Goal: Task Accomplishment & Management: Complete application form

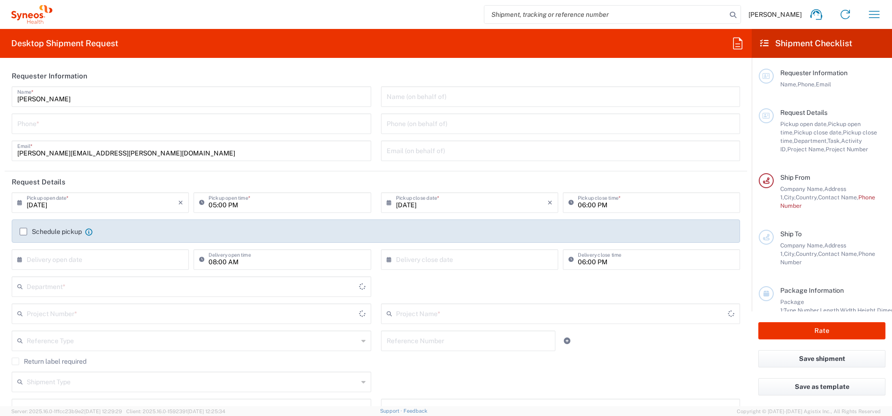
type input "Central [GEOGRAPHIC_DATA]"
type input "8350"
type input "[GEOGRAPHIC_DATA]"
type input "Syneos Health d.o.o. [GEOGRAPHIC_DATA]-[GEOGRAPHIC_DATA]"
click at [62, 128] on input "tel" at bounding box center [191, 123] width 348 height 16
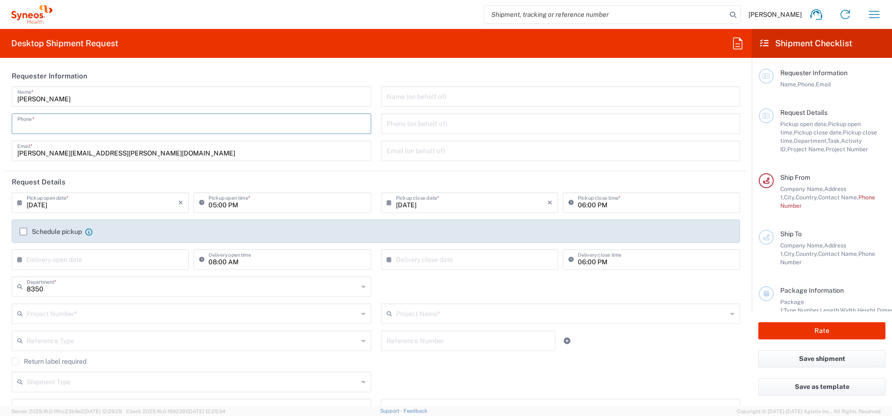
type input "="
type input "-"
type input "="
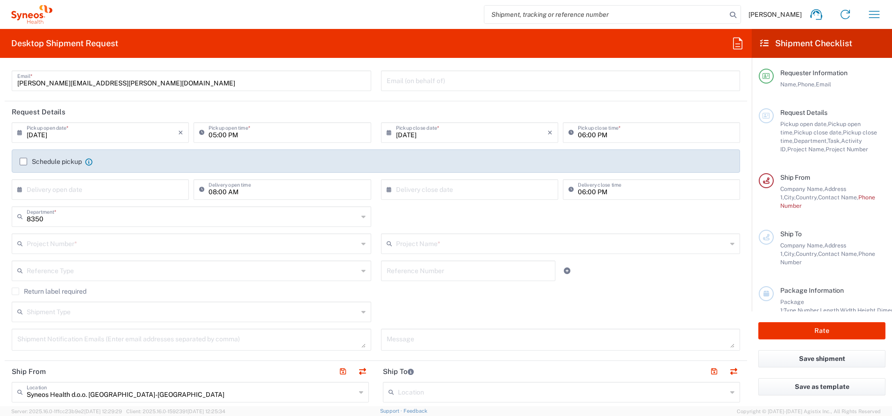
type input "[PHONE_NUMBER]"
click at [22, 159] on label "Schedule pickup" at bounding box center [51, 161] width 62 height 7
click at [23, 162] on input "Schedule pickup" at bounding box center [23, 162] width 0 height 0
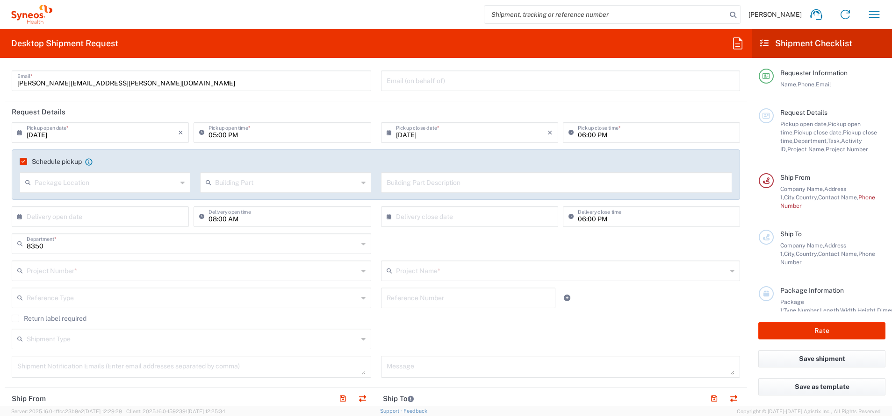
click at [60, 184] on input "text" at bounding box center [106, 182] width 143 height 16
click at [104, 203] on span "Front" at bounding box center [104, 203] width 166 height 14
type input "Front"
click at [215, 179] on input "text" at bounding box center [286, 182] width 143 height 16
click at [282, 244] on span "Floor" at bounding box center [282, 249] width 166 height 14
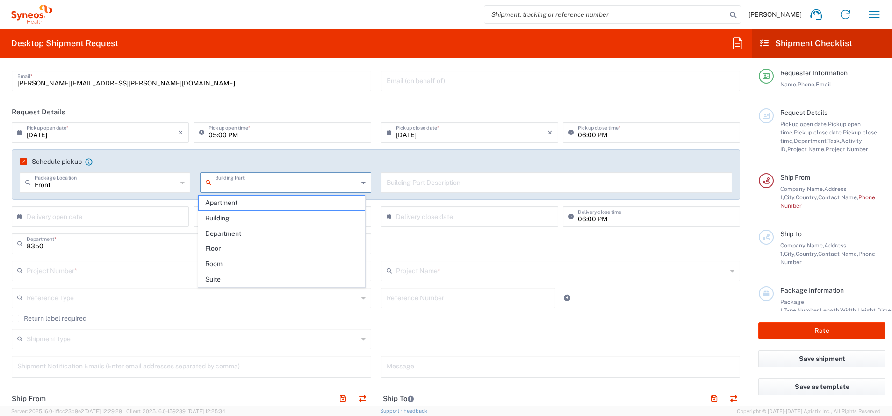
type input "Floor"
click at [432, 179] on input "text" at bounding box center [557, 182] width 340 height 16
type input "9"
click at [333, 161] on agx-checkbox-control "Schedule pickup When scheduling a pickup please be sure to meet the following c…" at bounding box center [376, 162] width 712 height 8
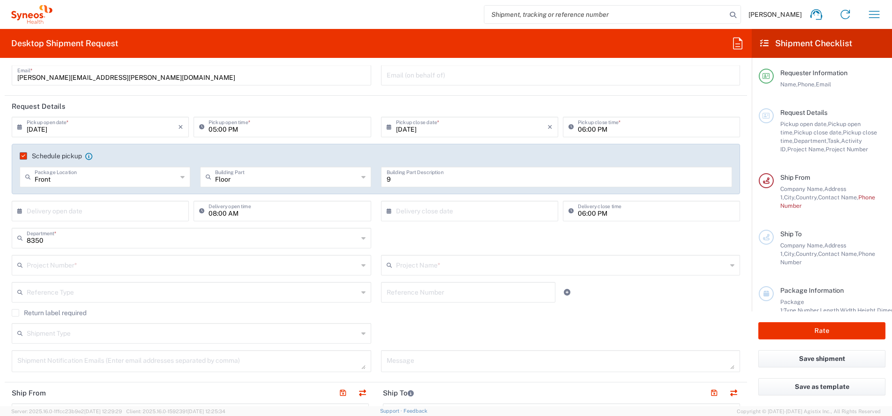
scroll to position [0, 0]
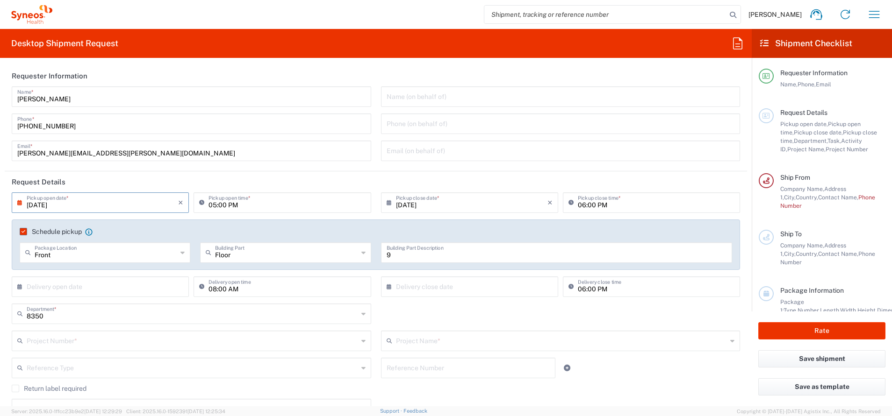
click at [101, 202] on input "[DATE]" at bounding box center [102, 202] width 151 height 16
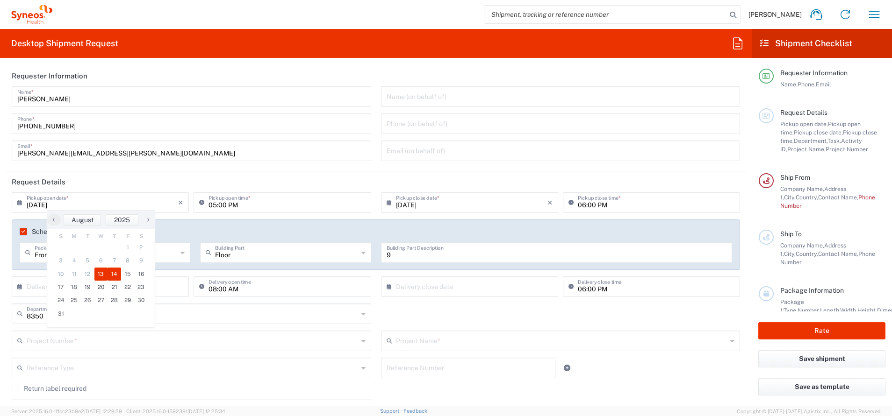
click at [119, 275] on span "14" at bounding box center [115, 274] width 14 height 13
type input "[DATE]"
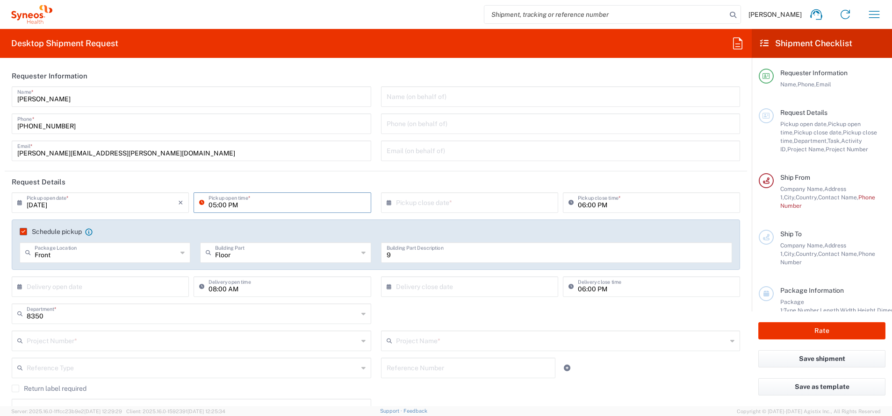
click at [318, 208] on input "05:00 PM" at bounding box center [286, 202] width 157 height 16
click at [290, 206] on input "05:00 PM" at bounding box center [286, 202] width 157 height 16
click at [242, 206] on input "05:00 PM" at bounding box center [286, 202] width 157 height 16
click at [258, 211] on div "05:00 PM Pickup open time *" at bounding box center [282, 203] width 177 height 21
type input "10:00 AM"
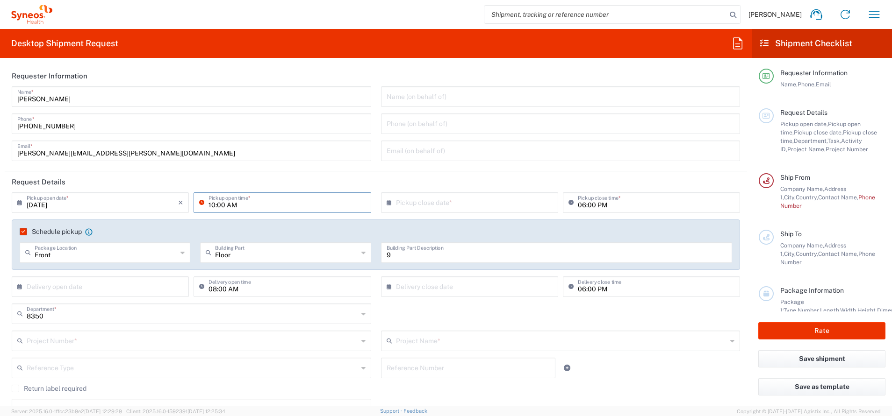
click at [467, 199] on input "text" at bounding box center [471, 202] width 151 height 16
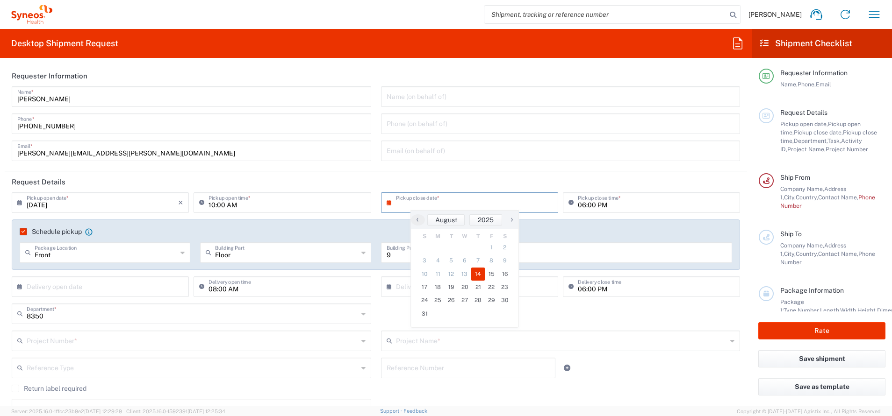
click at [480, 275] on span "14" at bounding box center [478, 274] width 14 height 13
type input "[DATE]"
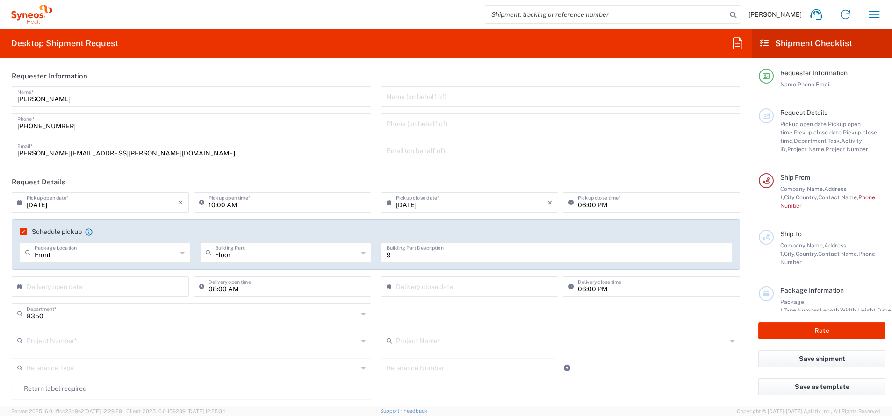
click at [582, 205] on input "06:00 PM" at bounding box center [656, 202] width 157 height 16
click at [598, 208] on input "06:00 PM" at bounding box center [656, 202] width 157 height 16
drag, startPoint x: 574, startPoint y: 208, endPoint x: 569, endPoint y: 208, distance: 5.6
click at [569, 208] on div "06:00 PM Pickup close time *" at bounding box center [651, 203] width 177 height 21
click at [578, 205] on input "06:00 PM" at bounding box center [656, 202] width 157 height 16
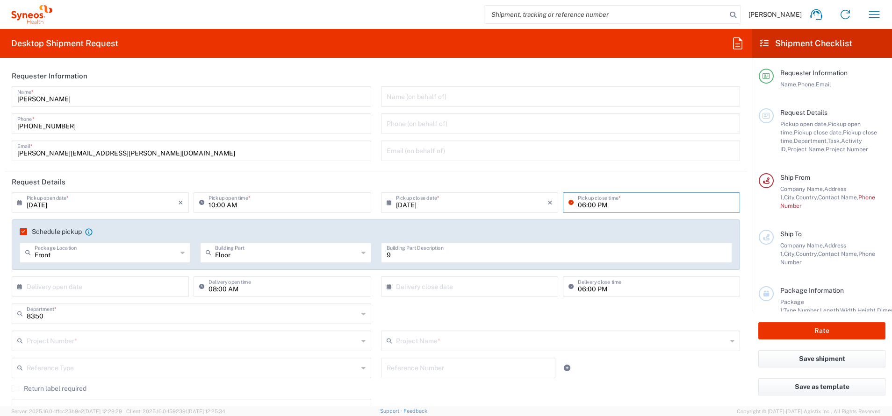
drag, startPoint x: 569, startPoint y: 205, endPoint x: 575, endPoint y: 205, distance: 6.1
click at [578, 205] on input "06:00 PM" at bounding box center [656, 202] width 157 height 16
type input "04:00 PM"
click at [352, 298] on div "08:00 AM Delivery open time" at bounding box center [282, 290] width 182 height 27
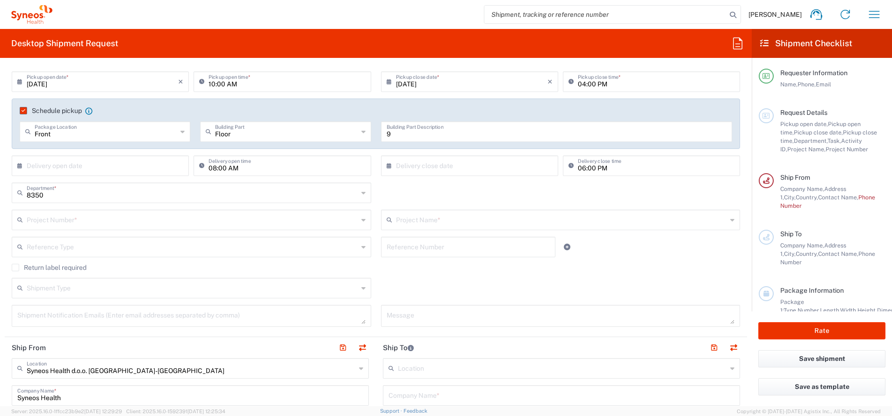
scroll to position [140, 0]
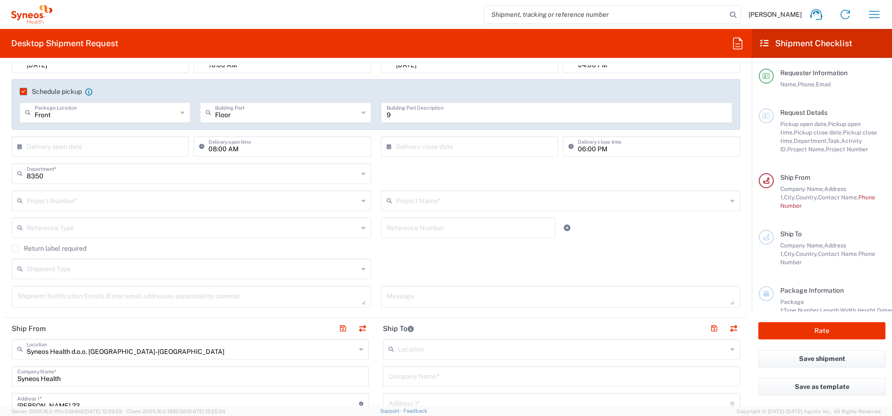
click at [212, 192] on input "text" at bounding box center [192, 200] width 331 height 16
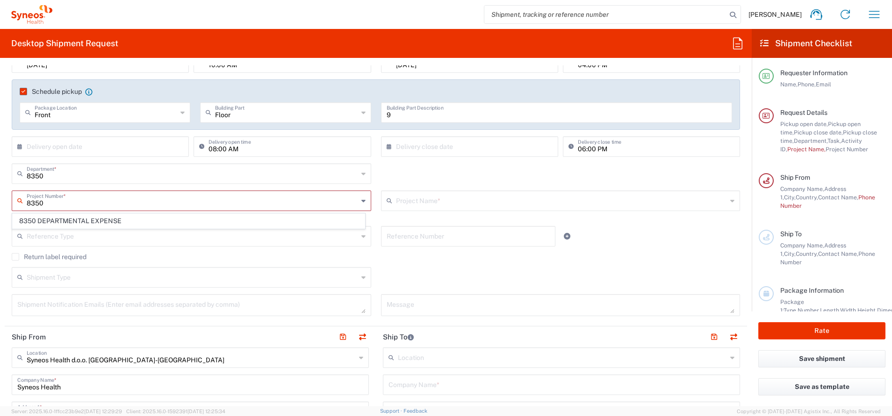
type input "8350"
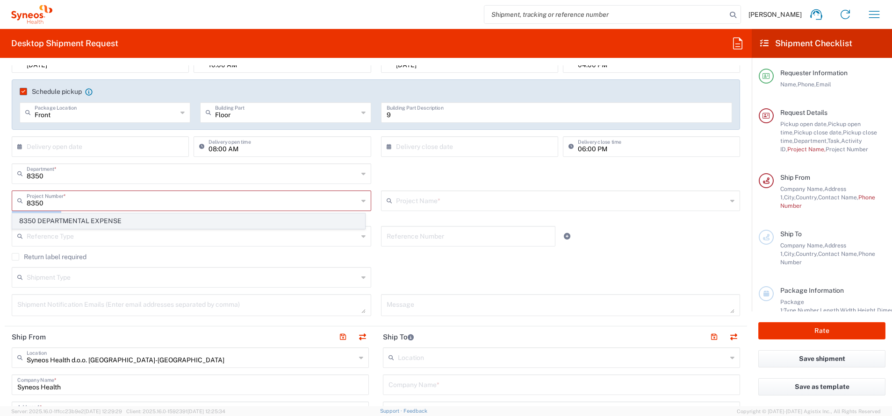
drag, startPoint x: 257, startPoint y: 212, endPoint x: 259, endPoint y: 222, distance: 10.1
click at [259, 220] on agx-dropdown-control "8350 Project Number * 8350 DEPARTMENTAL EXPENSE This field is required" at bounding box center [191, 205] width 359 height 29
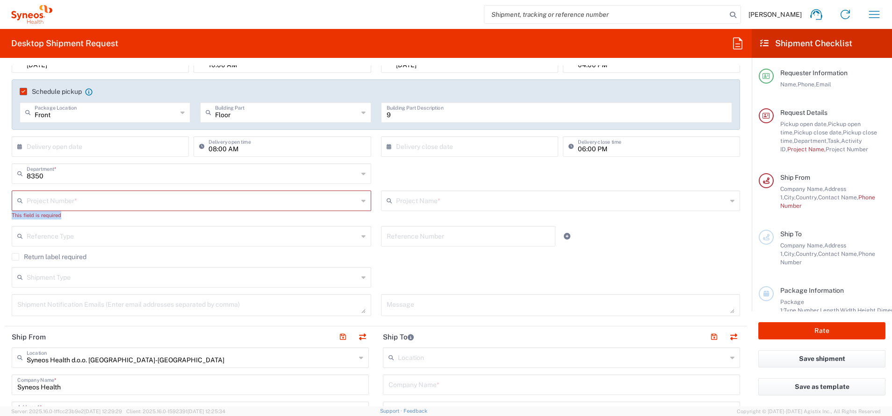
click at [259, 222] on div "Project Number * 8350 DEPARTMENTAL EXPENSE This field is required" at bounding box center [191, 209] width 369 height 36
click at [176, 188] on div "8350 Department * 8350 3000 3100 3109 3110 3111 3112 3125 3130 3135 3136 3150 3…" at bounding box center [191, 177] width 369 height 27
click at [177, 192] on input "text" at bounding box center [192, 200] width 331 height 16
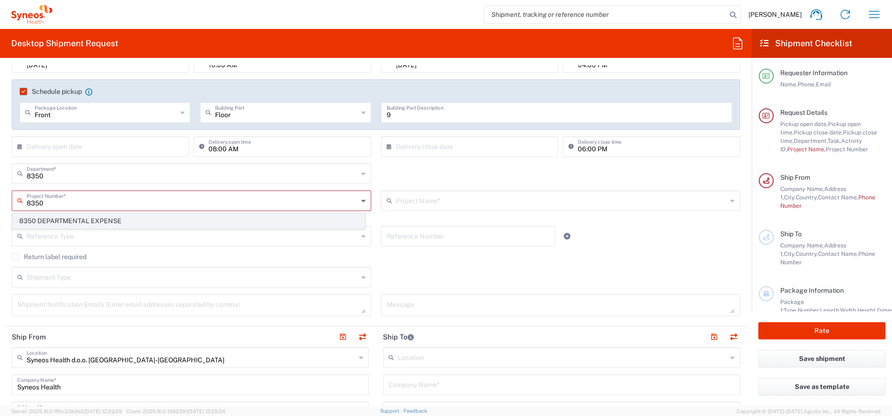
click at [163, 223] on span "8350 DEPARTMENTAL EXPENSE" at bounding box center [189, 221] width 352 height 14
type input "8350 DEPARTMENTAL EXPENSE"
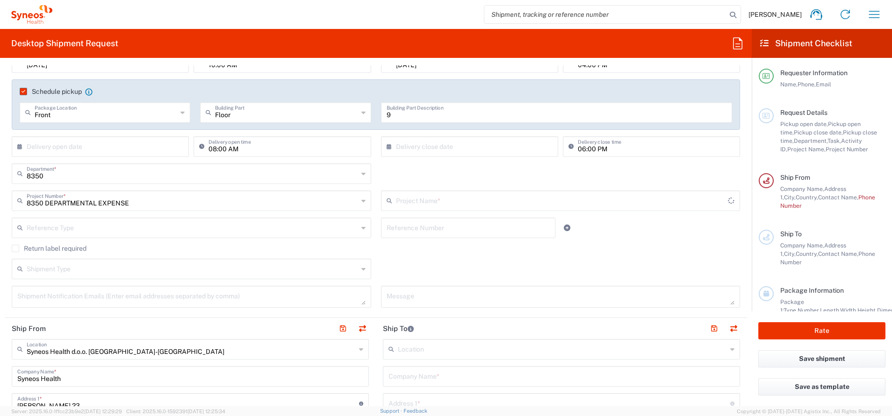
type input "8350 DEPARTMENTAL EXPENSE"
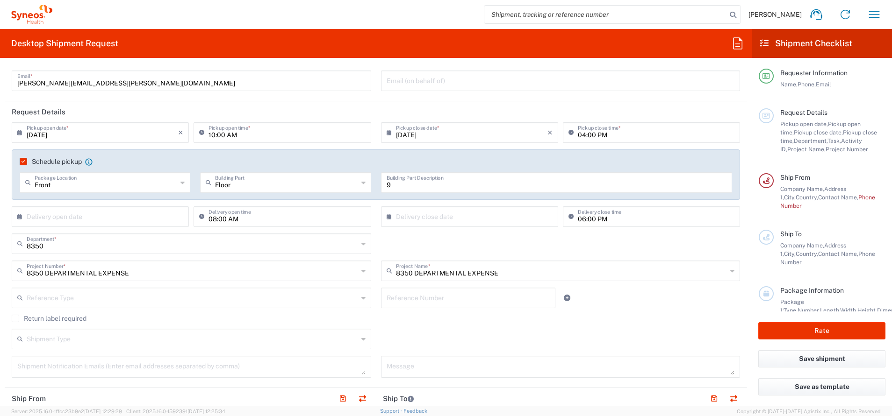
click at [592, 219] on input "06:00 PM" at bounding box center [656, 216] width 157 height 16
click at [580, 219] on input "06:00 PM" at bounding box center [656, 216] width 157 height 16
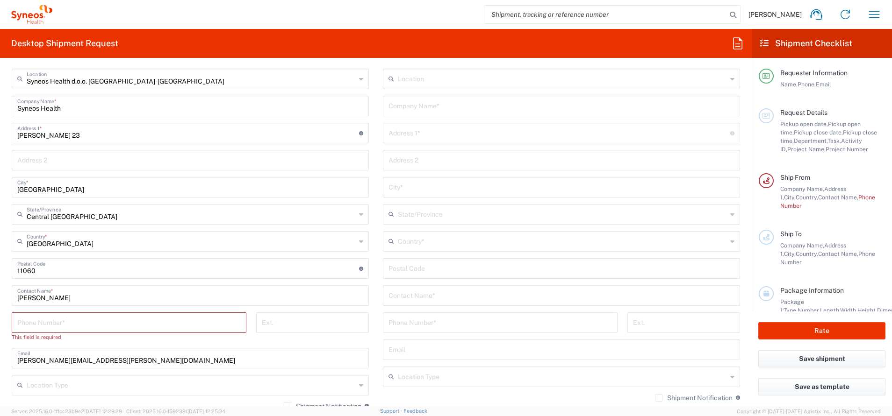
scroll to position [421, 0]
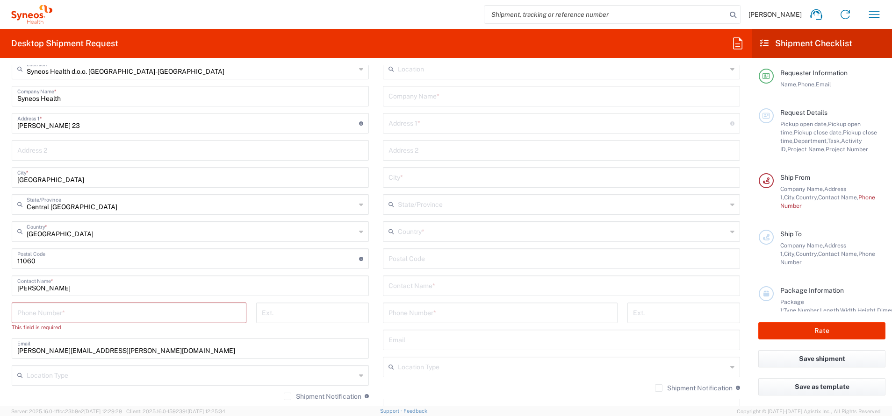
click at [176, 311] on input "tel" at bounding box center [128, 312] width 223 height 16
type input "062605083"
type input "[PERSON_NAME][EMAIL_ADDRESS][PERSON_NAME][DOMAIN_NAME]"
type input "Apt. 9"
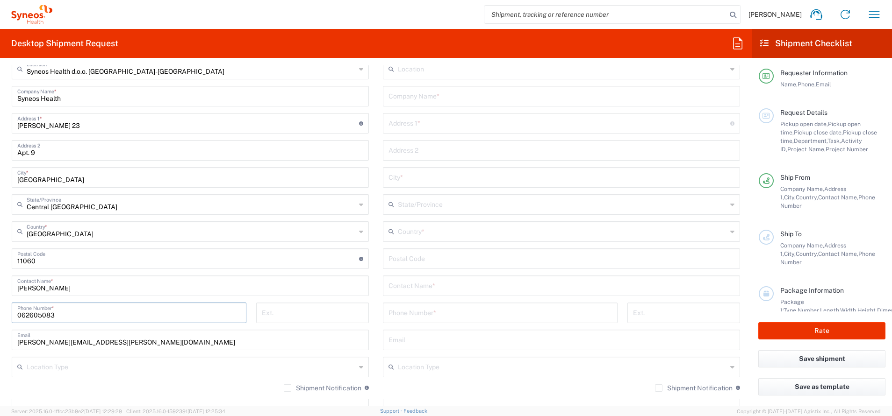
type input "0628843810"
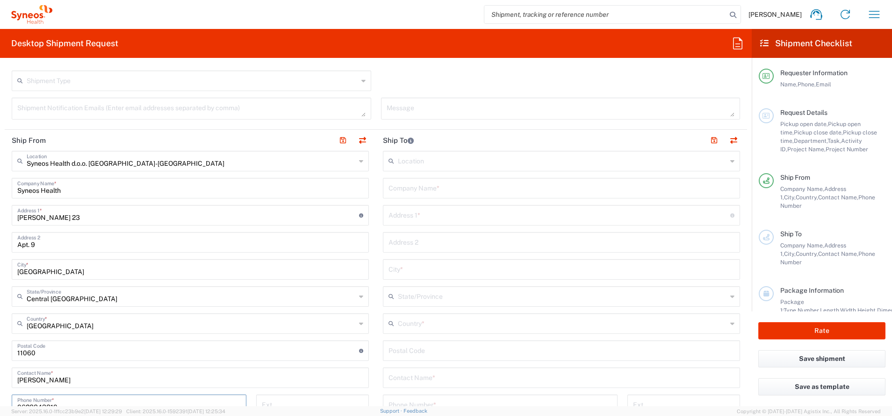
scroll to position [351, 0]
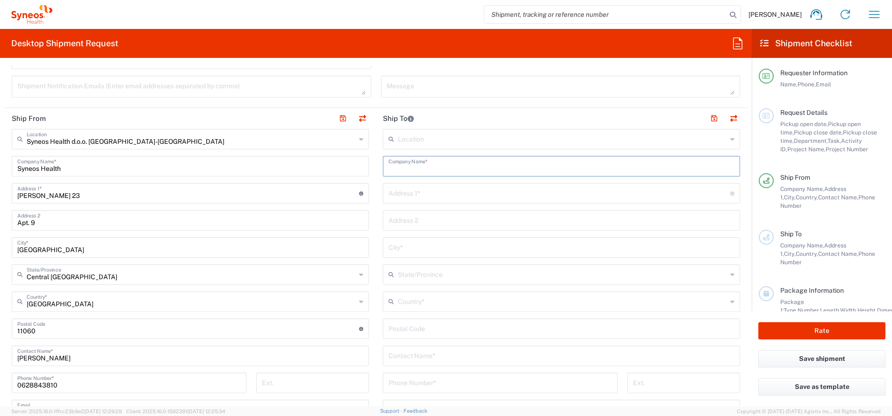
click at [461, 169] on input "text" at bounding box center [561, 166] width 346 height 16
type input "Syneos Health doo"
click at [438, 200] on input "text" at bounding box center [559, 193] width 342 height 16
type input "[PERSON_NAME] 23"
click at [465, 171] on input "Syneos Health doo" at bounding box center [561, 166] width 346 height 16
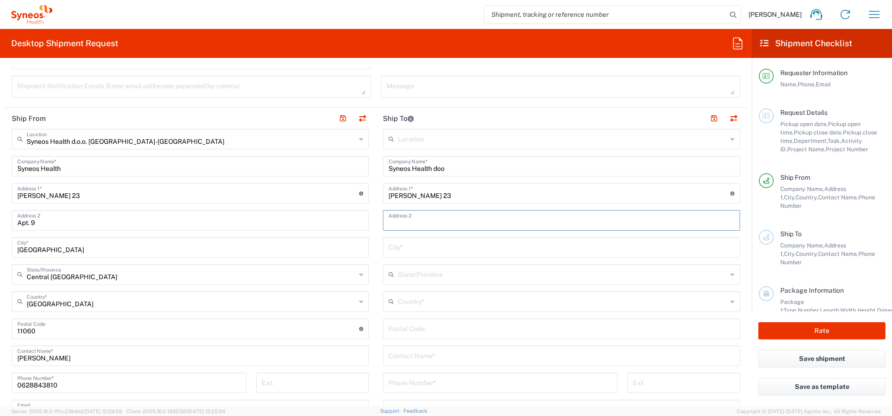
click at [459, 214] on input "text" at bounding box center [561, 220] width 346 height 16
click at [397, 246] on input "text" at bounding box center [561, 247] width 346 height 16
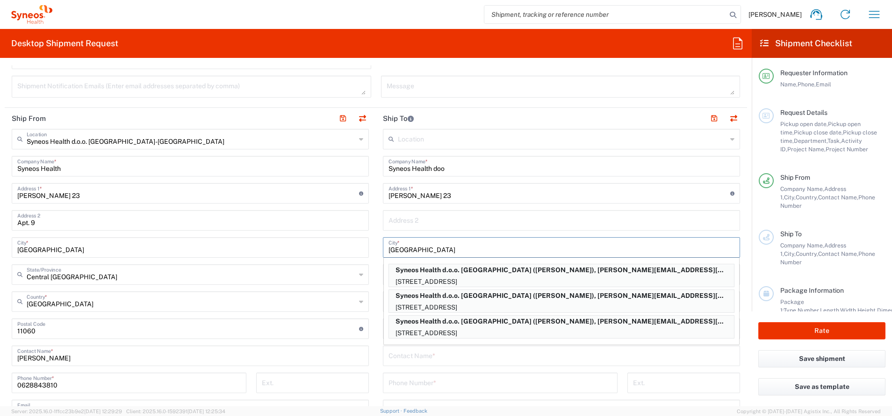
click at [452, 243] on input "[GEOGRAPHIC_DATA]" at bounding box center [561, 247] width 346 height 16
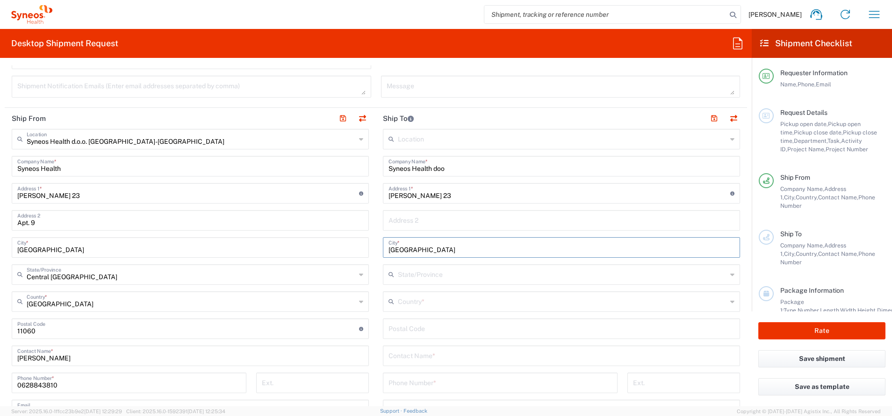
type input "[GEOGRAPHIC_DATA]"
click at [457, 232] on div "Location [PERSON_NAME] LLC-[GEOGRAPHIC_DATA] [GEOGRAPHIC_DATA] [GEOGRAPHIC_DATA…" at bounding box center [561, 325] width 357 height 393
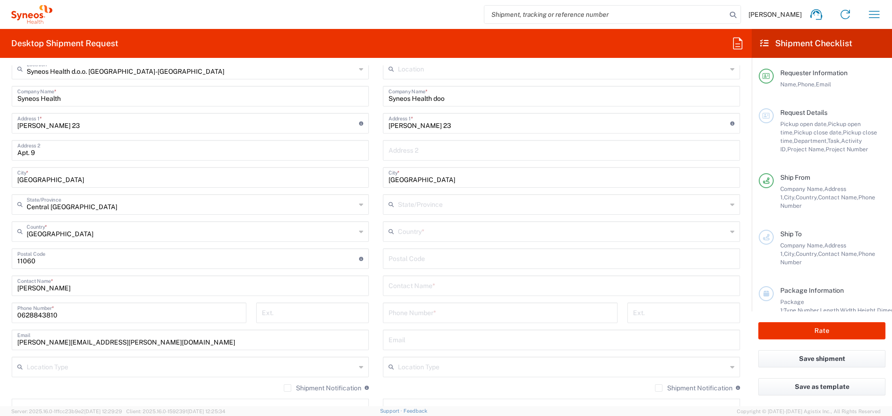
click at [433, 242] on div "Location [PERSON_NAME] LLC-[GEOGRAPHIC_DATA] [GEOGRAPHIC_DATA] [GEOGRAPHIC_DATA…" at bounding box center [561, 255] width 357 height 393
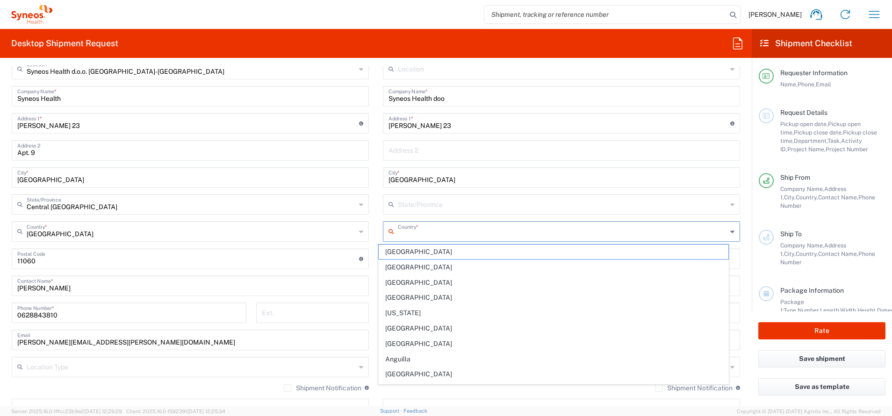
click at [431, 238] on input "text" at bounding box center [562, 231] width 329 height 16
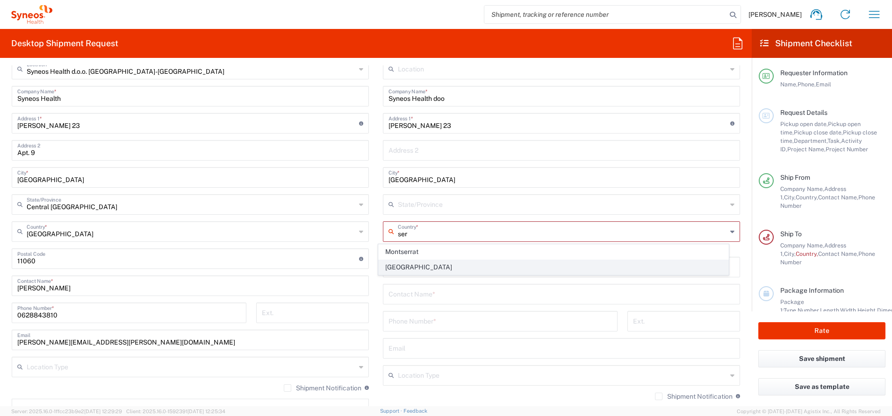
click at [427, 264] on span "[GEOGRAPHIC_DATA]" at bounding box center [554, 267] width 350 height 14
type input "[GEOGRAPHIC_DATA]"
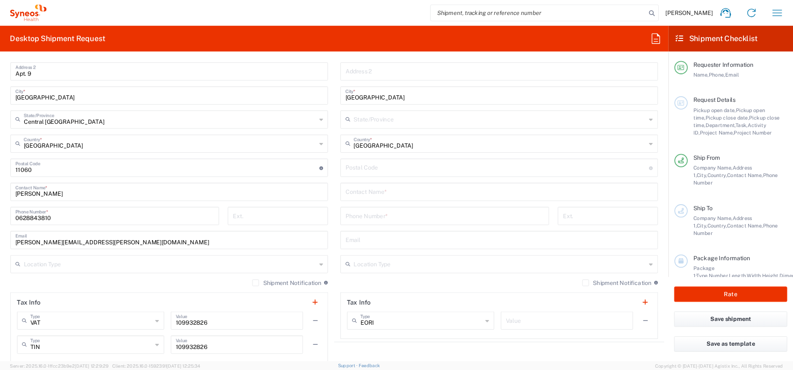
scroll to position [561, 0]
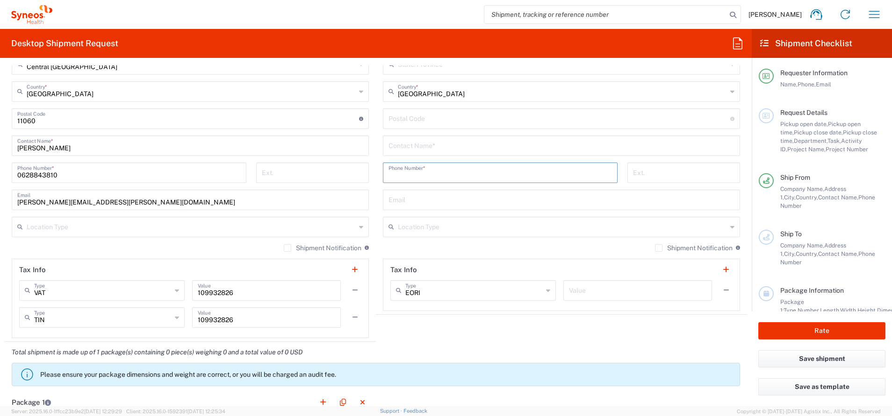
click at [438, 173] on input "tel" at bounding box center [499, 172] width 223 height 16
click at [438, 152] on input "text" at bounding box center [561, 145] width 346 height 16
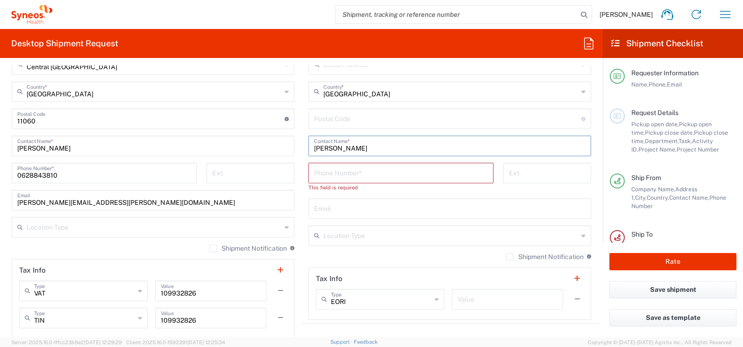
type input "[PERSON_NAME]"
click at [373, 168] on input "tel" at bounding box center [401, 172] width 174 height 16
type input "+"
paste input "350 154"
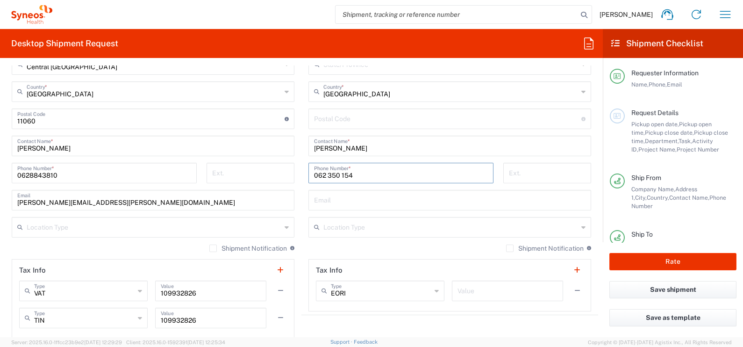
click at [323, 173] on input "062 350 154" at bounding box center [401, 172] width 174 height 16
click at [335, 175] on input "062350 154" at bounding box center [401, 172] width 174 height 16
type input "062350154"
drag, startPoint x: 386, startPoint y: 191, endPoint x: 391, endPoint y: 197, distance: 8.0
click at [386, 192] on input "text" at bounding box center [450, 199] width 272 height 16
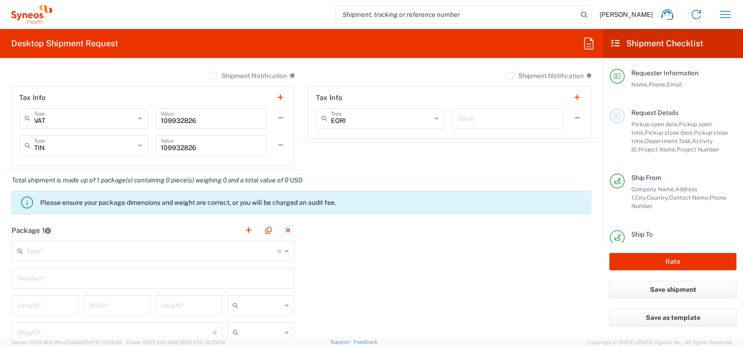
scroll to position [736, 0]
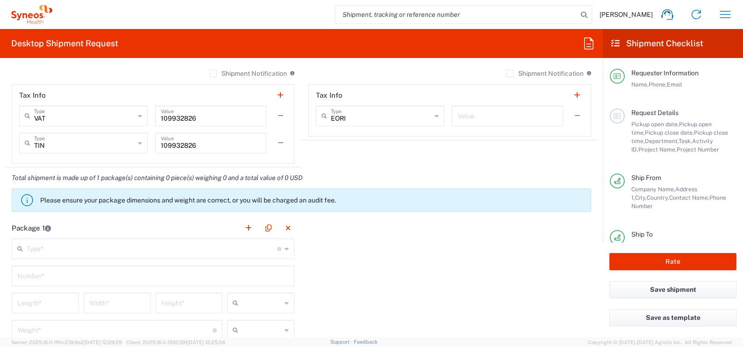
click at [94, 220] on header "Package 1" at bounding box center [153, 227] width 297 height 21
click at [78, 249] on input "text" at bounding box center [152, 248] width 251 height 16
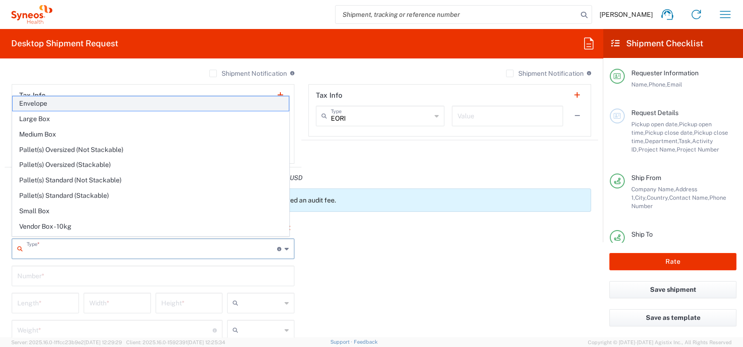
click at [49, 98] on span "Envelope" at bounding box center [151, 103] width 276 height 14
type input "Envelope"
type input "1"
type input "9.5"
type input "12.5"
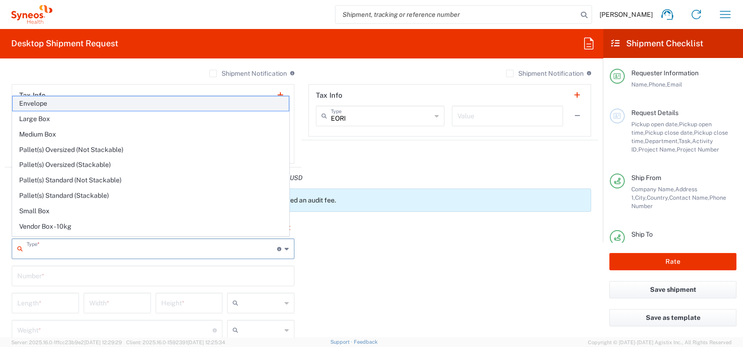
type input "0.25"
type input "in"
type input "0.45"
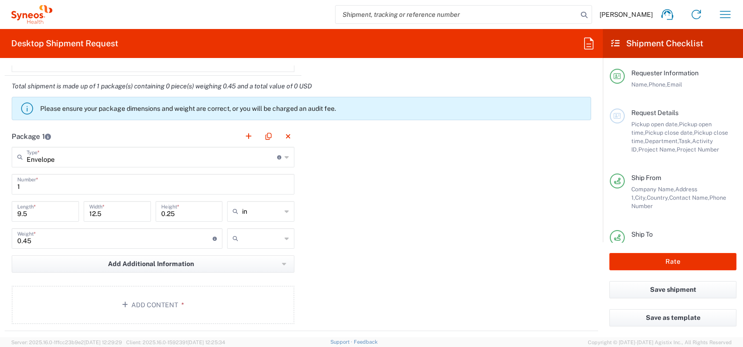
scroll to position [853, 0]
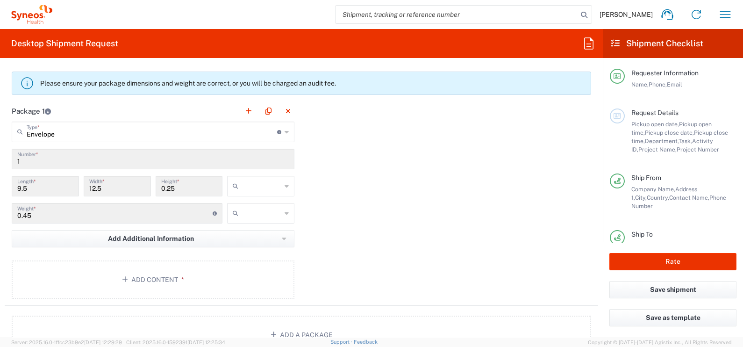
click at [268, 184] on input "text" at bounding box center [261, 186] width 39 height 15
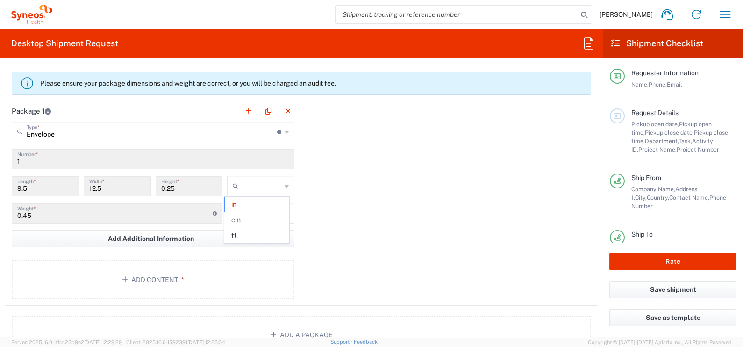
click at [257, 214] on span "cm" at bounding box center [257, 220] width 64 height 14
type input "24.13"
type input "31.75"
type input "0.64"
type input "cm"
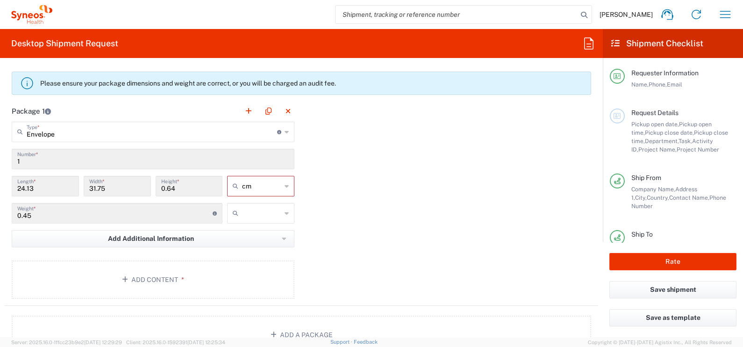
click at [257, 211] on input "text" at bounding box center [261, 213] width 39 height 15
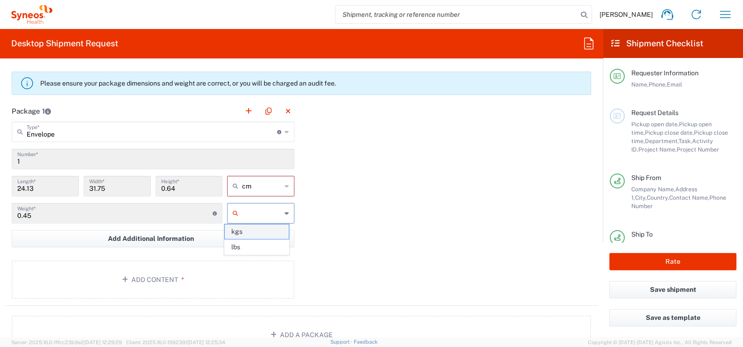
click at [263, 237] on span "kgs" at bounding box center [257, 231] width 64 height 14
type input "kgs"
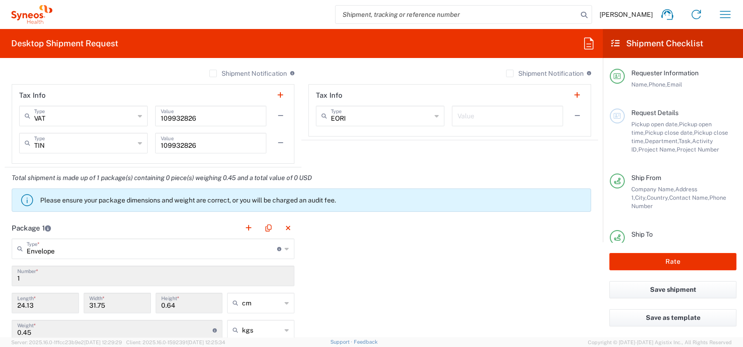
scroll to position [911, 0]
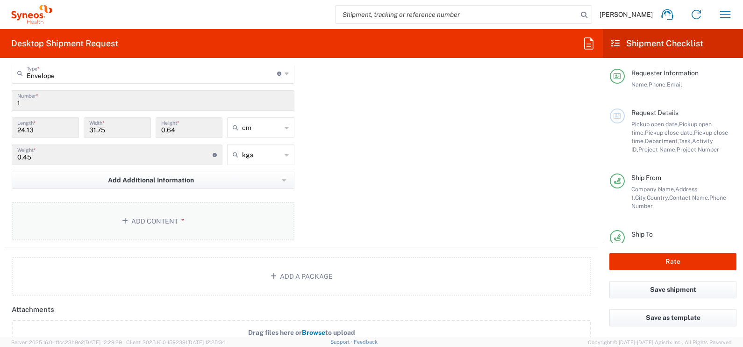
click at [208, 209] on button "Add Content *" at bounding box center [153, 221] width 283 height 38
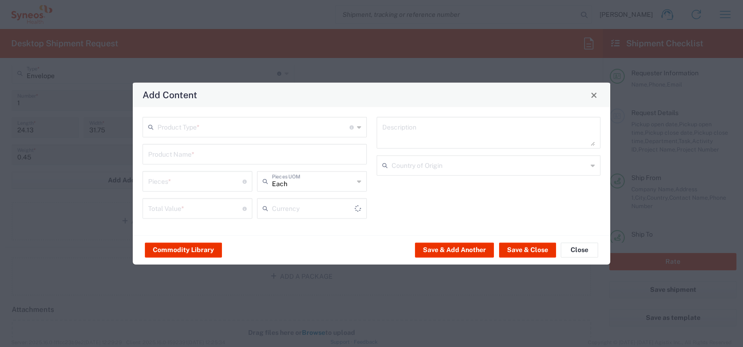
type input "US Dollar"
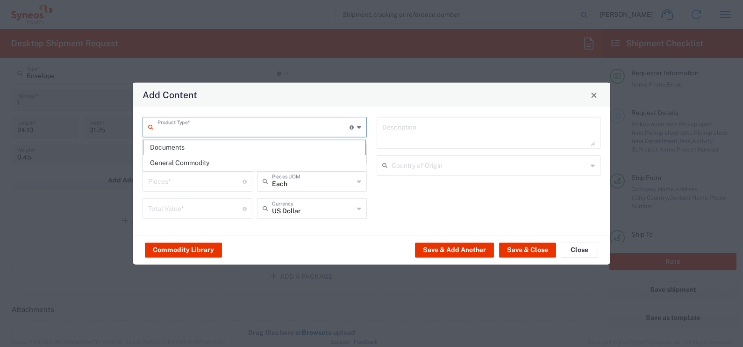
click at [255, 119] on input "text" at bounding box center [254, 126] width 192 height 16
click at [243, 145] on span "Documents" at bounding box center [255, 147] width 223 height 14
type input "Documents"
type input "1"
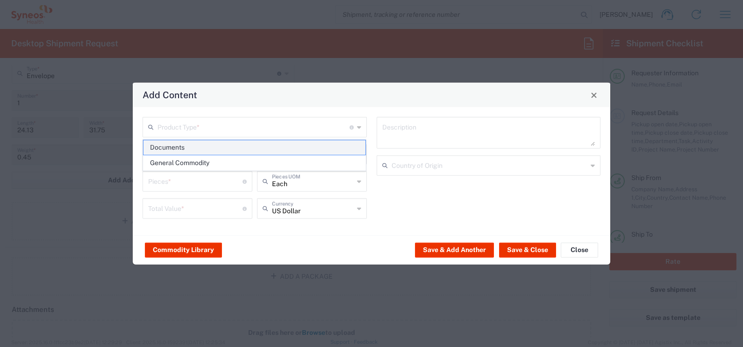
type input "1"
type textarea "Documents"
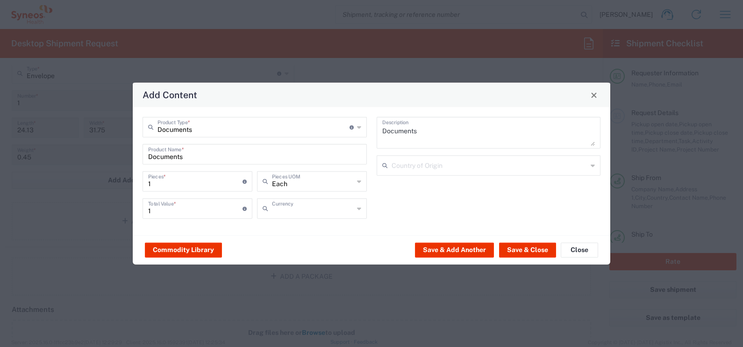
click at [319, 213] on input "text" at bounding box center [313, 208] width 82 height 16
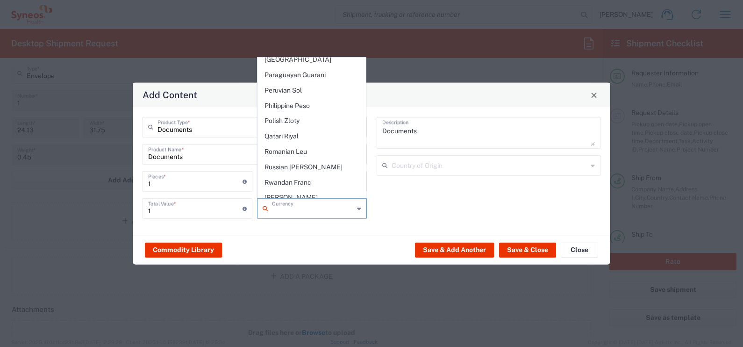
scroll to position [1869, 0]
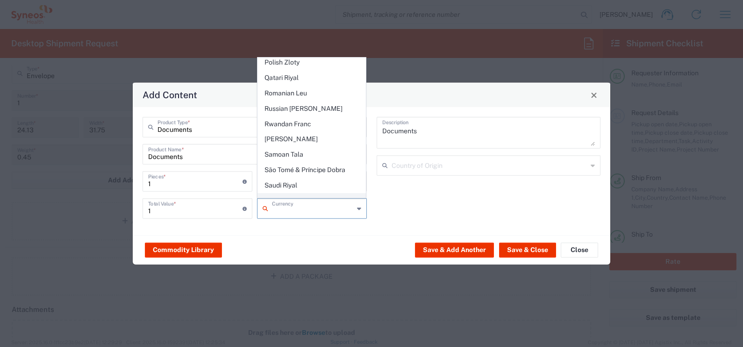
click at [294, 194] on span "Serbian Dinar" at bounding box center [312, 201] width 108 height 14
type input "Serbian Dinar"
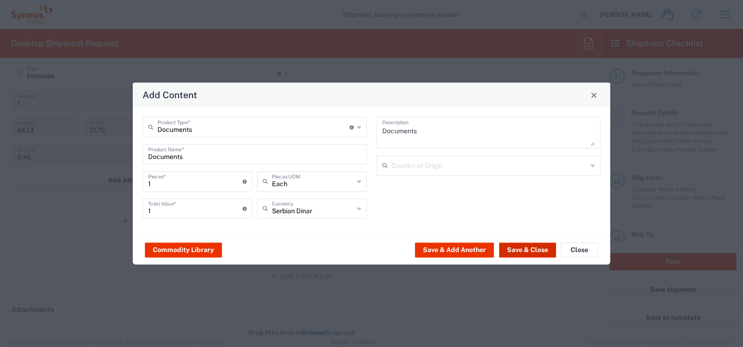
click at [544, 251] on button "Save & Close" at bounding box center [527, 249] width 57 height 15
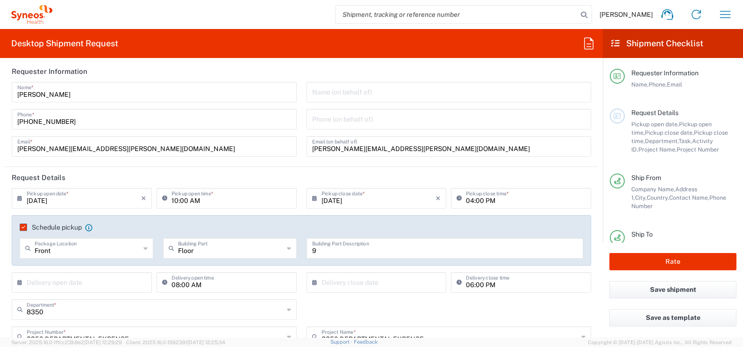
scroll to position [0, 0]
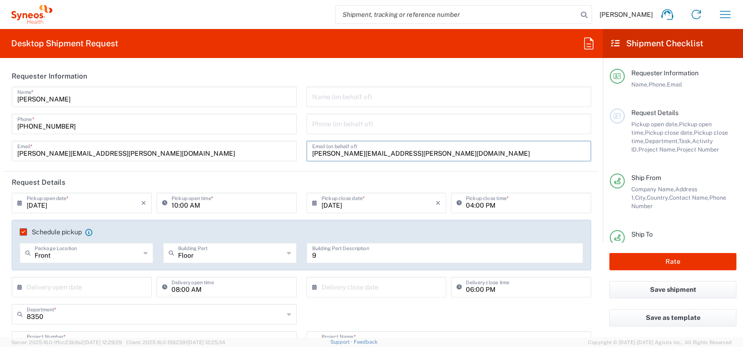
drag, startPoint x: 434, startPoint y: 150, endPoint x: 306, endPoint y: 156, distance: 127.8
click at [307, 156] on div "[PERSON_NAME][EMAIL_ADDRESS][PERSON_NAME][DOMAIN_NAME] Email (on behalf of)" at bounding box center [449, 151] width 285 height 21
click at [306, 172] on header "Request Details" at bounding box center [302, 182] width 594 height 21
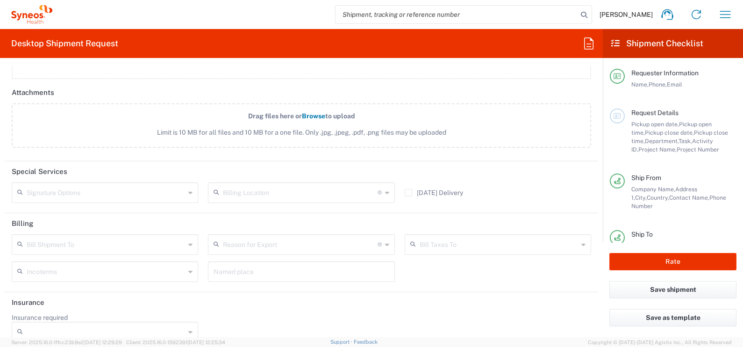
scroll to position [1194, 0]
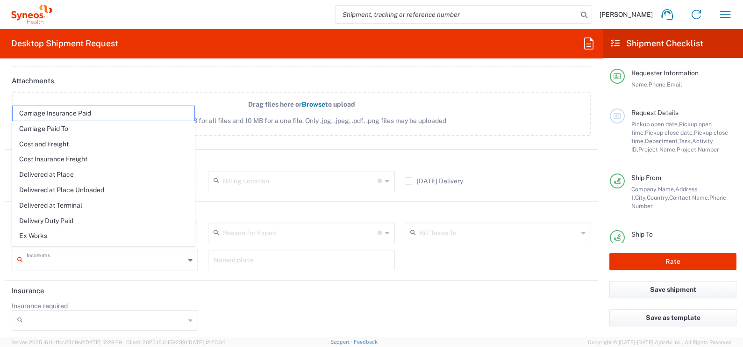
click at [86, 252] on input "text" at bounding box center [106, 259] width 158 height 16
click at [163, 274] on agx-form-section "Billing Bill Shipment To Recipient Account Sender/Shipper Third Party Account R…" at bounding box center [302, 240] width 594 height 79
click at [81, 258] on input "text" at bounding box center [106, 259] width 158 height 16
click at [73, 216] on span "Delivery Duty Paid" at bounding box center [104, 221] width 182 height 14
type input "Sender/Shipper"
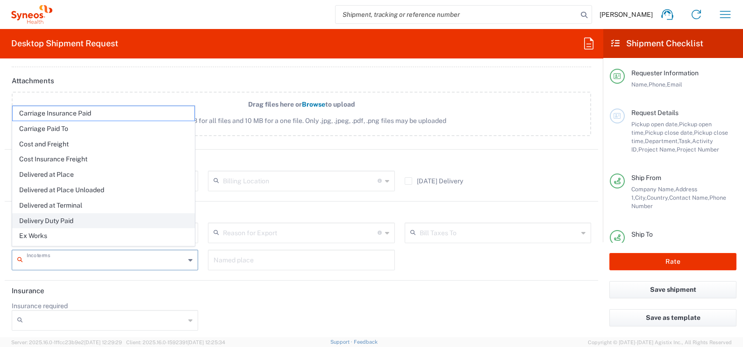
type input "Sender/Shipper"
type input "Delivery Duty Paid"
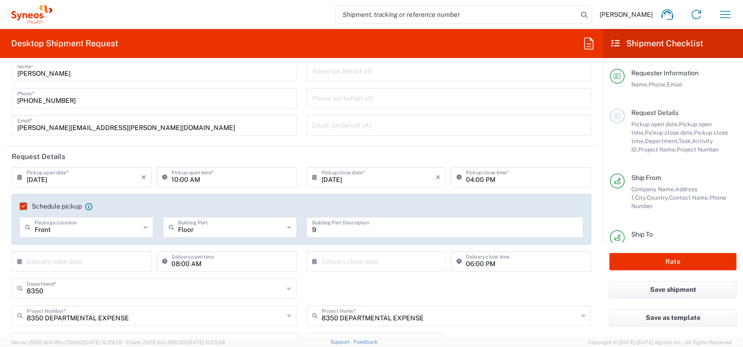
scroll to position [0, 0]
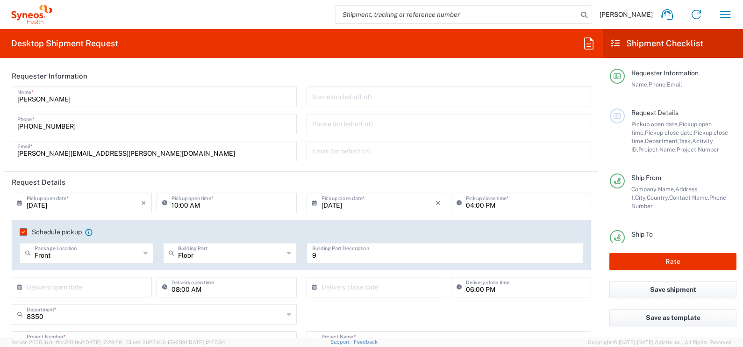
click at [259, 202] on input "10:00 AM" at bounding box center [232, 202] width 120 height 16
click at [261, 205] on input "10:00 AM" at bounding box center [232, 202] width 120 height 16
click at [201, 171] on agx-form-section "Requester Information [PERSON_NAME] Name * [PHONE_NUMBER] Phone * [PERSON_NAME]…" at bounding box center [302, 118] width 594 height 106
click at [204, 178] on header "Request Details" at bounding box center [302, 182] width 594 height 21
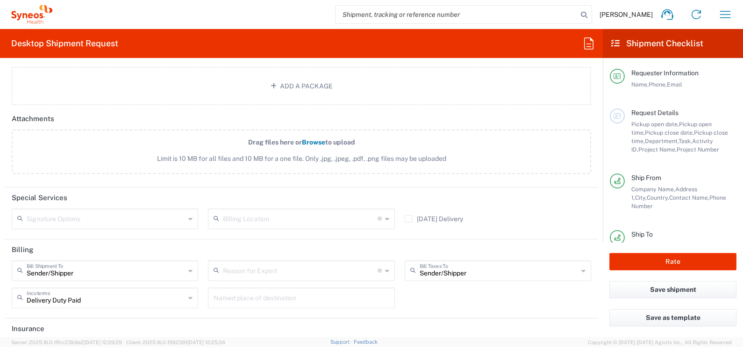
scroll to position [1194, 0]
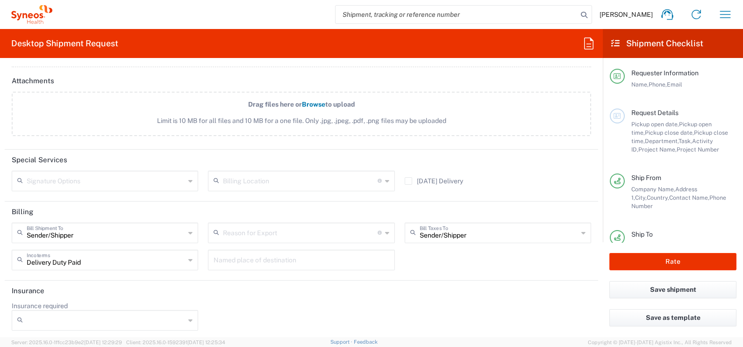
click at [638, 253] on div "Rate" at bounding box center [673, 261] width 140 height 39
click at [641, 260] on button "Rate" at bounding box center [673, 261] width 127 height 17
type input "8350 DEPARTMENTAL EXPENSE"
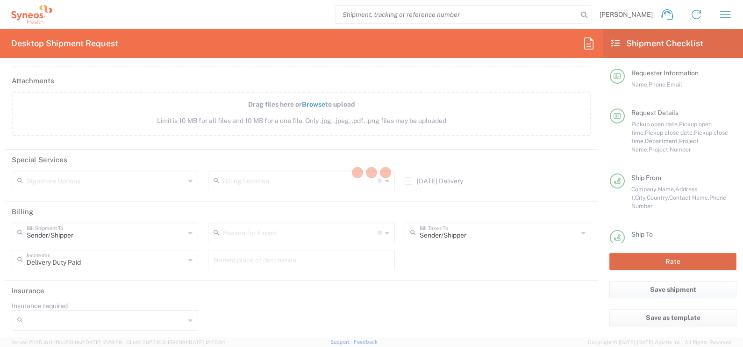
click at [661, 259] on div at bounding box center [371, 173] width 743 height 347
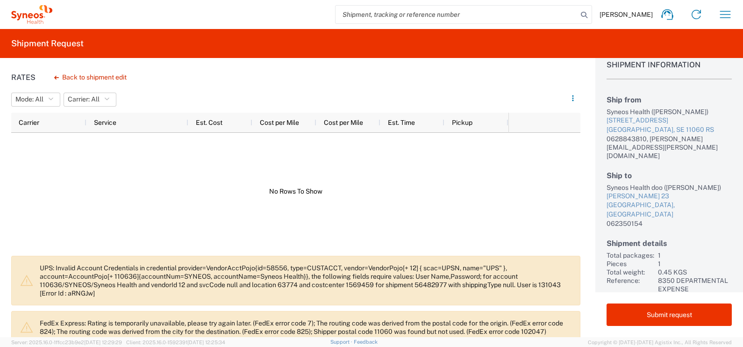
scroll to position [21, 0]
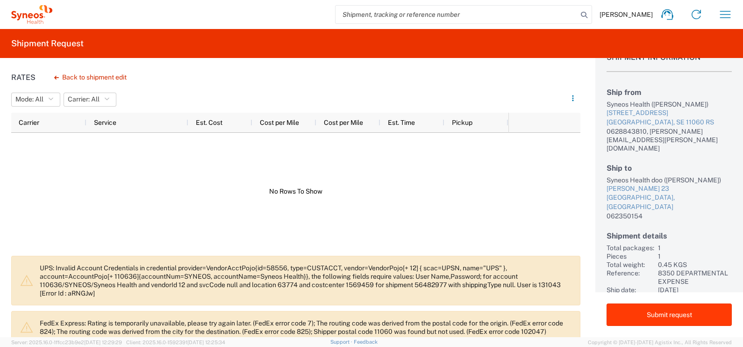
click at [634, 304] on button "Submit request" at bounding box center [669, 314] width 125 height 22
